Goal: Check status

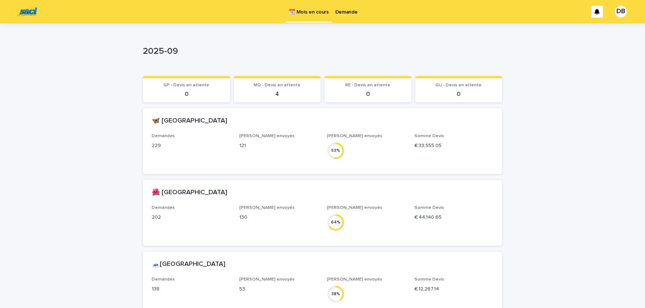
click at [346, 18] on link "Demande" at bounding box center [346, 11] width 29 height 23
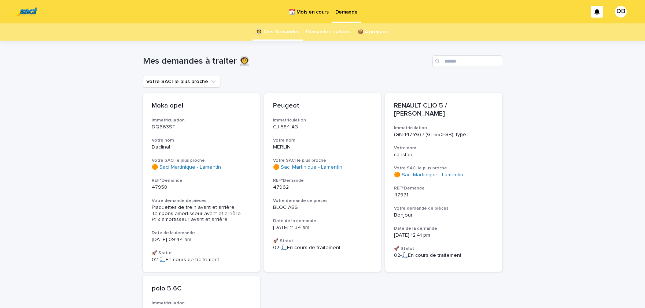
click at [0, 99] on div "Loading... Saving… Loading... Saving… Mes demandes à traiter 👩‍🚀 Votre SACI le …" at bounding box center [322, 279] width 645 height 476
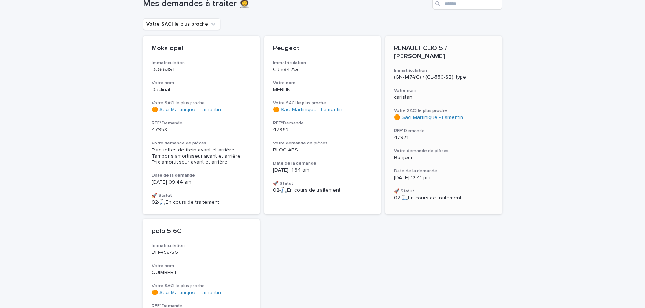
scroll to position [60, 0]
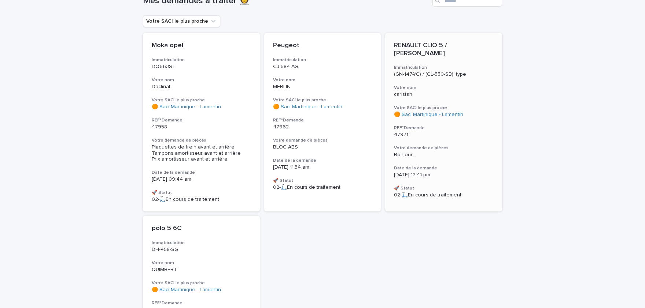
click at [436, 146] on h3 "Votre demande de pièces" at bounding box center [443, 148] width 99 height 6
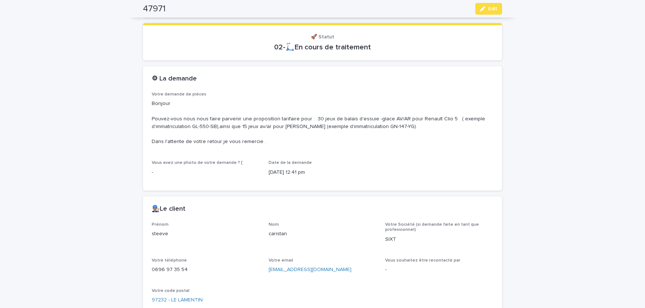
scroll to position [181, 0]
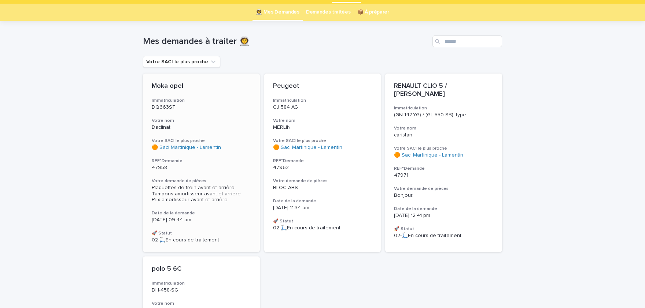
scroll to position [30, 0]
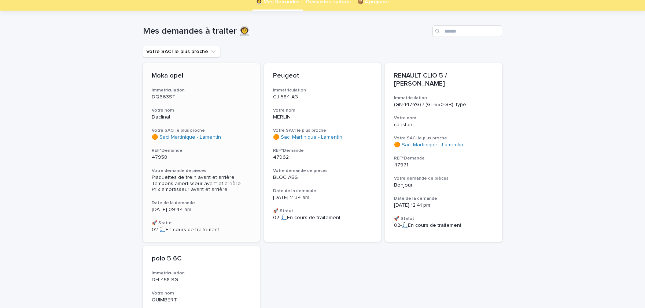
click at [211, 183] on span "Plaquettes de frein avant et arrière Tampons amortisseur avant et arrière Prix …" at bounding box center [197, 184] width 90 height 18
